Goal: Transaction & Acquisition: Purchase product/service

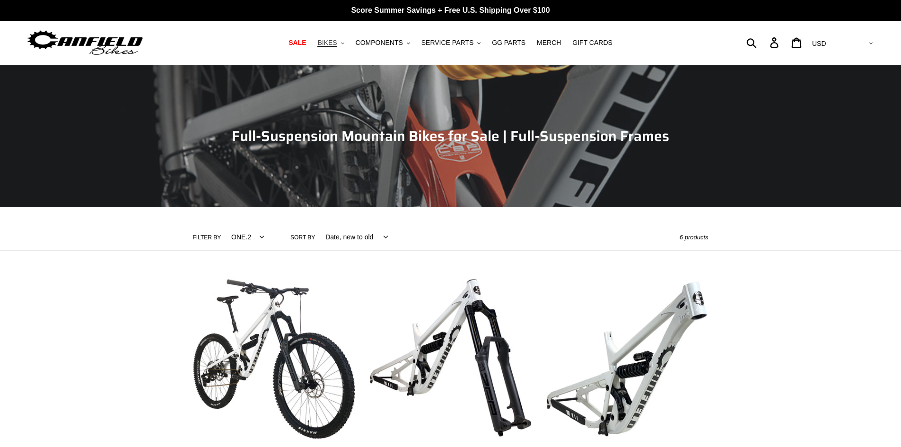
click at [344, 43] on icon ".cls-1{fill:#231f20}" at bounding box center [342, 43] width 3 height 3
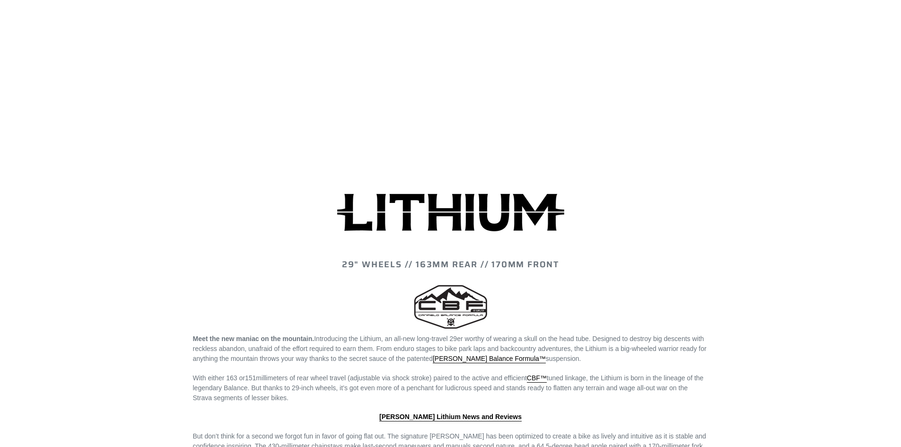
scroll to position [804, 0]
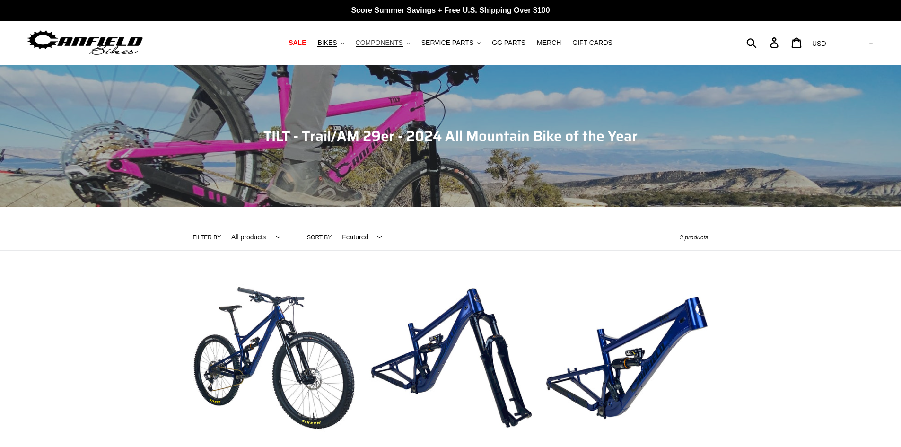
click at [395, 44] on span "COMPONENTS" at bounding box center [379, 43] width 47 height 8
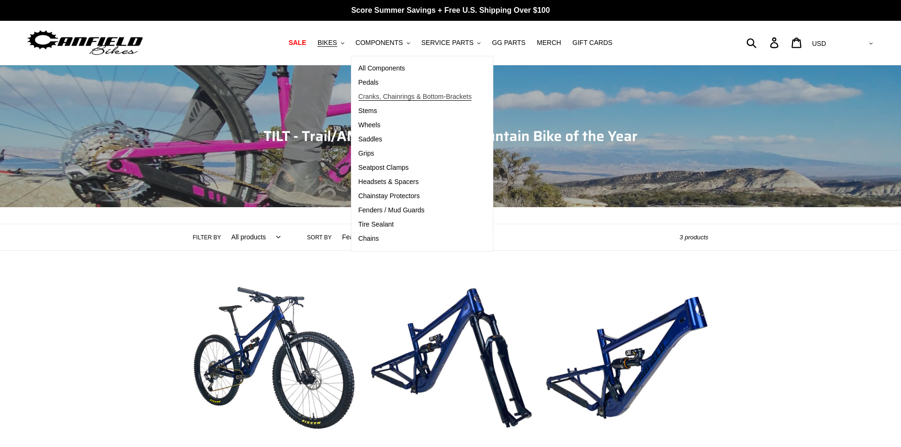
click at [385, 95] on span "Cranks, Chainrings & Bottom-Brackets" at bounding box center [414, 97] width 113 height 8
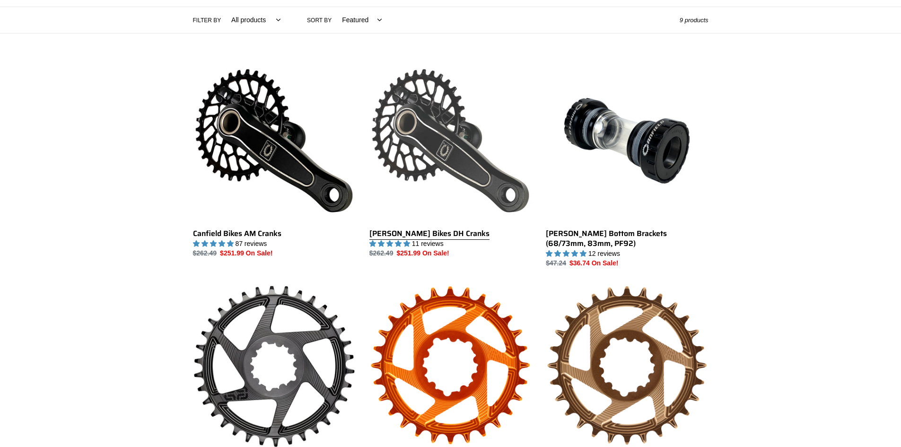
scroll to position [142, 0]
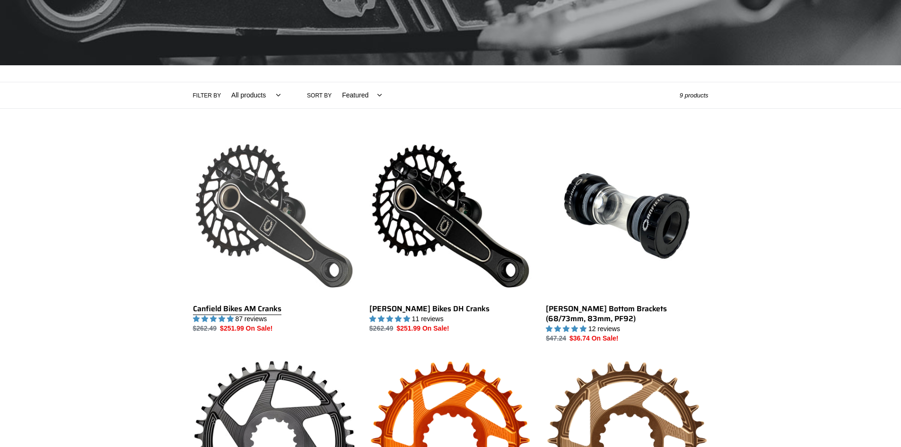
click at [251, 306] on link "Canfield Bikes AM Cranks" at bounding box center [274, 234] width 162 height 199
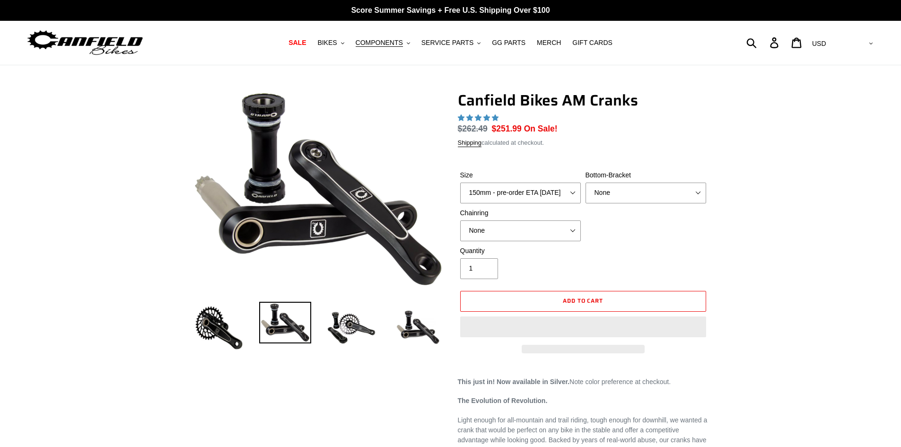
select select "highest-rating"
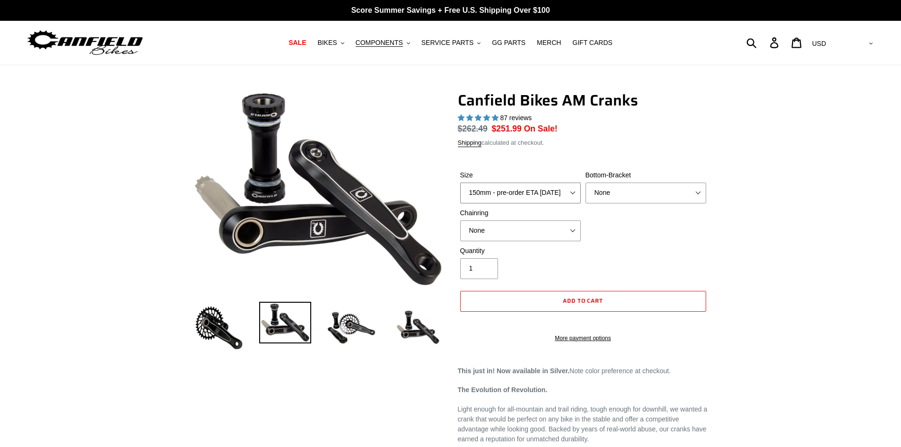
click at [522, 191] on select "150mm - pre-order ETA 10/15/25 155mm - pre-order ETA 10/15/25 160mm - pre-order…" at bounding box center [520, 193] width 121 height 21
select select "160mm - pre-order ETA 10/15/25"
click at [460, 183] on select "150mm - pre-order ETA 10/15/25 155mm - pre-order ETA 10/15/25 160mm - pre-order…" at bounding box center [520, 193] width 121 height 21
click at [614, 191] on select "None BSA Threaded 68/73mm Press Fit PF92" at bounding box center [645, 193] width 121 height 21
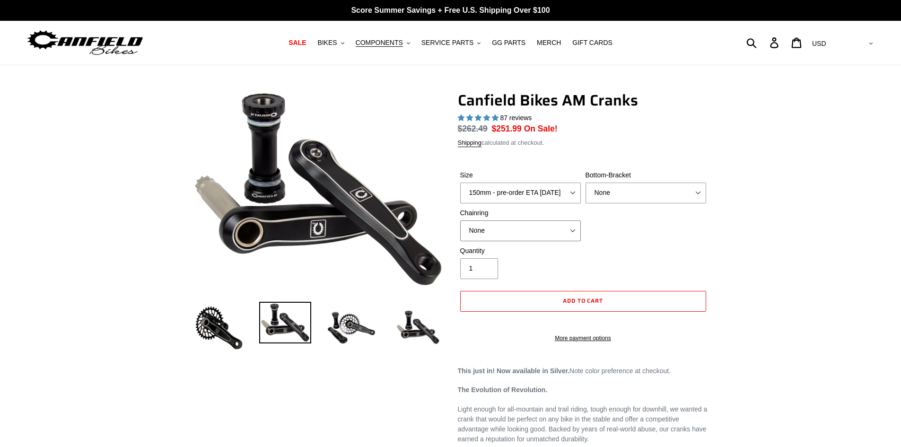
click at [537, 226] on select "None 30t Round (Boost 148) 30t Oval (Boost 148) 32t Round (Boost 148) 32t Oval …" at bounding box center [520, 230] width 121 height 21
select select "30t Round (Boost 148)"
click at [460, 220] on select "None 30t Round (Boost 148) 30t Oval (Boost 148) 32t Round (Boost 148) 32t Oval …" at bounding box center [520, 230] width 121 height 21
click at [553, 295] on button "Add to cart" at bounding box center [583, 301] width 246 height 21
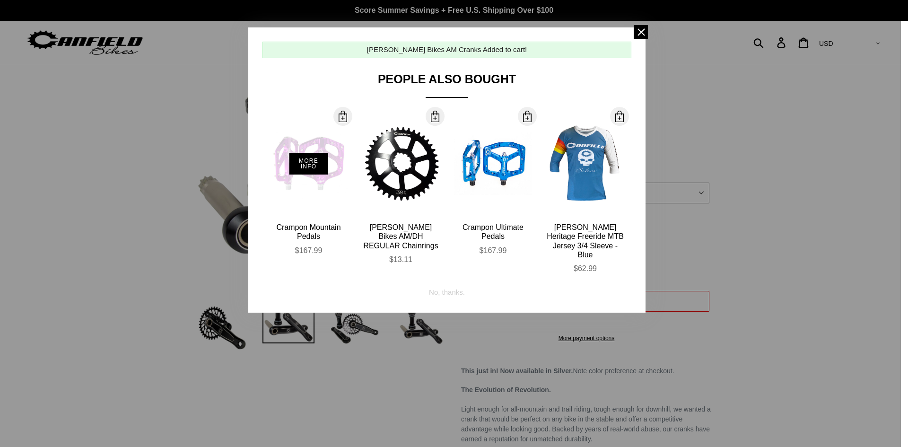
click at [316, 151] on div "More Info" at bounding box center [309, 164] width 78 height 104
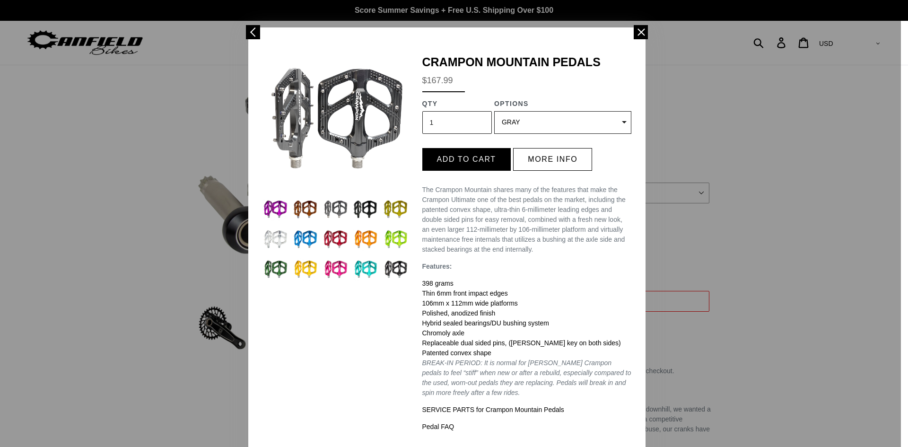
click at [358, 234] on img at bounding box center [366, 239] width 26 height 26
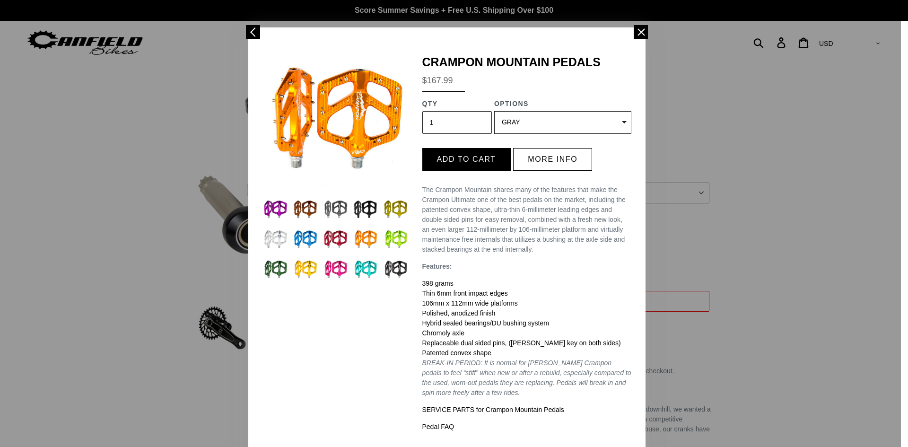
click at [513, 131] on select "GRAY (Sold out) BLACK (Sold out) STEALTH - Sold out POLISHED RED BLUE BAJA GOLD…" at bounding box center [562, 122] width 137 height 23
select select "31074056044619"
click at [494, 111] on select "GRAY (Sold out) BLACK (Sold out) STEALTH - Sold out POLISHED RED BLUE BAJA GOLD…" at bounding box center [562, 122] width 137 height 23
click at [487, 160] on button "Add to cart" at bounding box center [466, 159] width 88 height 23
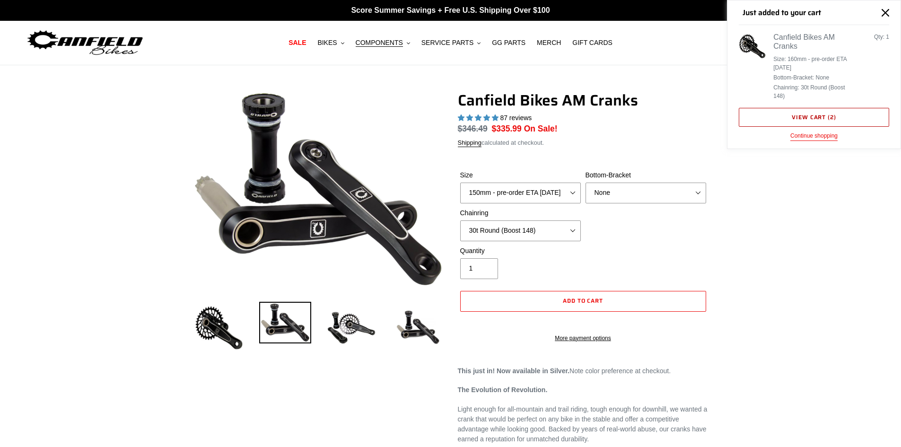
click at [795, 116] on link "View cart ( 2 )" at bounding box center [814, 117] width 150 height 19
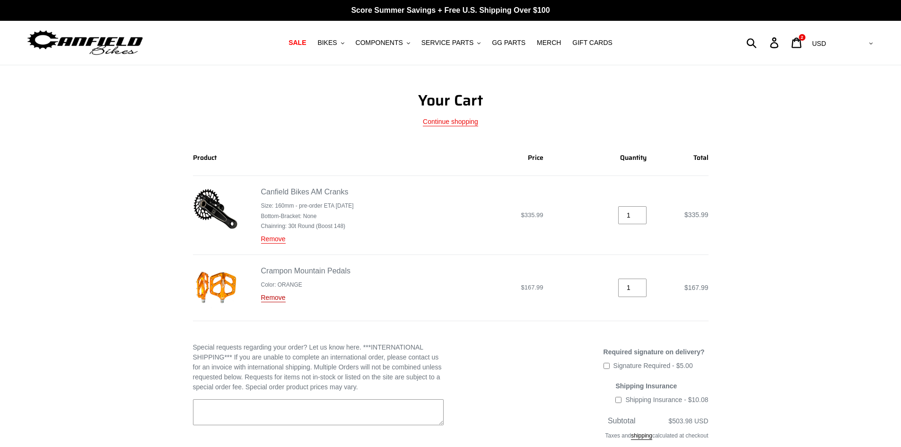
click at [277, 300] on link "Remove" at bounding box center [273, 298] width 25 height 9
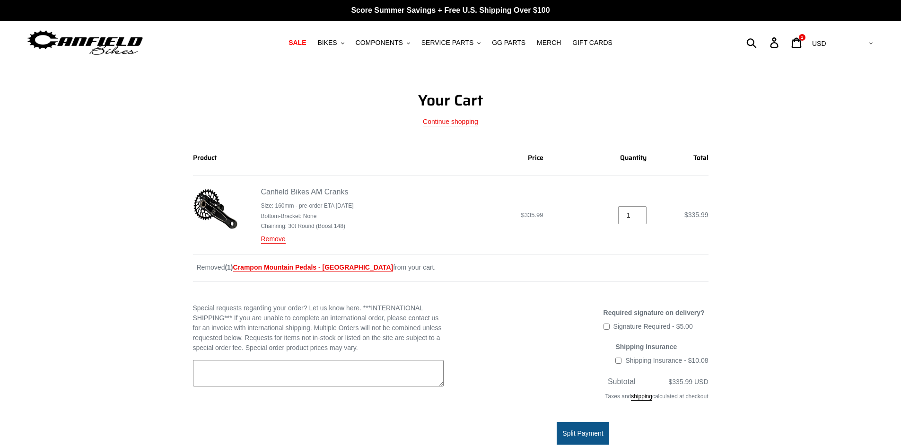
click at [254, 379] on textarea "Special requests regarding your order? Let us know here. ***INTERNATIONAL SHIPP…" at bounding box center [318, 373] width 251 height 26
click at [621, 360] on input "Shipping Insurance - $10.08" at bounding box center [618, 360] width 6 height 6
checkbox input "true"
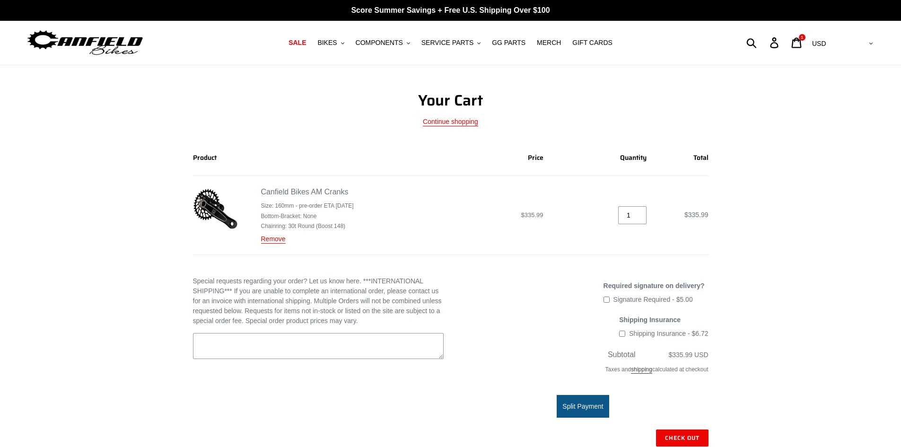
click at [637, 370] on link "shipping" at bounding box center [641, 370] width 21 height 8
click at [40, 366] on div "Your Cart Continue shopping Product Price Quantity Total [PERSON_NAME] Bikes AM…" at bounding box center [450, 323] width 901 height 465
click at [221, 341] on textarea "Special requests regarding your order? Let us know here. ***INTERNATIONAL SHIPP…" at bounding box center [318, 346] width 251 height 26
click at [48, 328] on div "Your Cart Continue shopping Product Price Quantity Total [PERSON_NAME] Bikes AM…" at bounding box center [450, 323] width 901 height 465
